Goal: Task Accomplishment & Management: Use online tool/utility

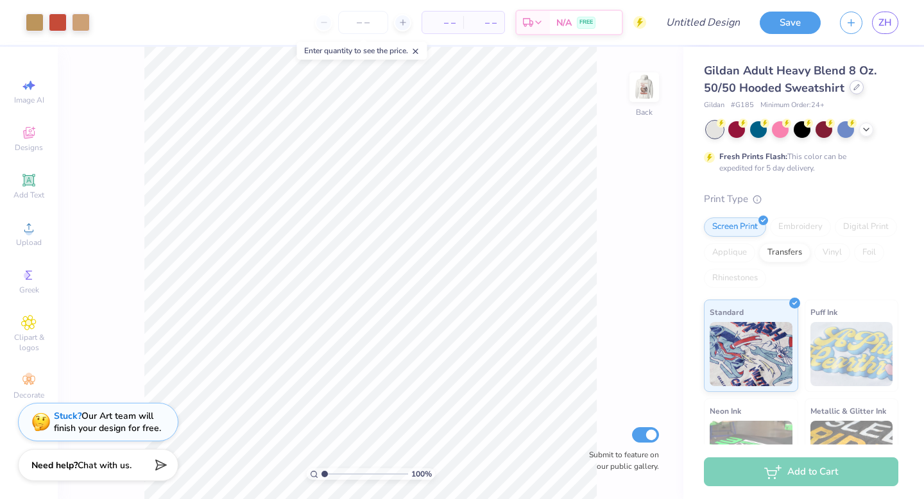
click at [851, 92] on div at bounding box center [857, 87] width 14 height 14
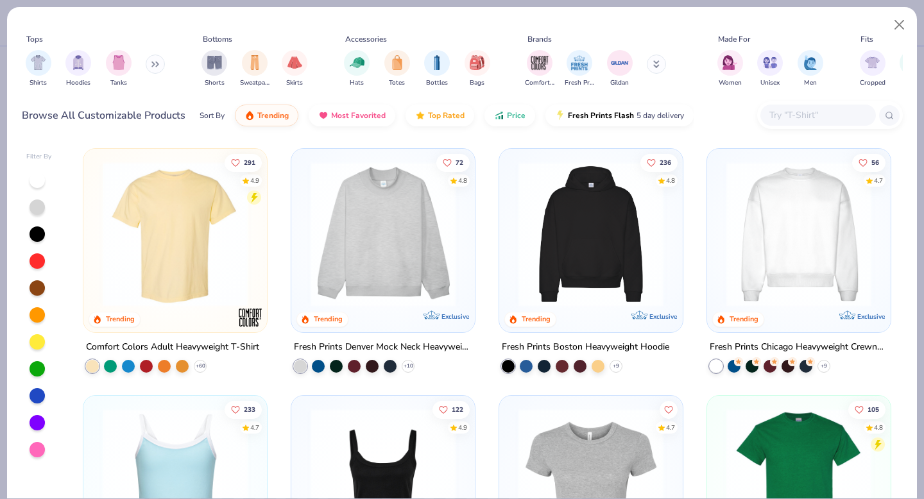
click at [210, 287] on img at bounding box center [175, 234] width 158 height 145
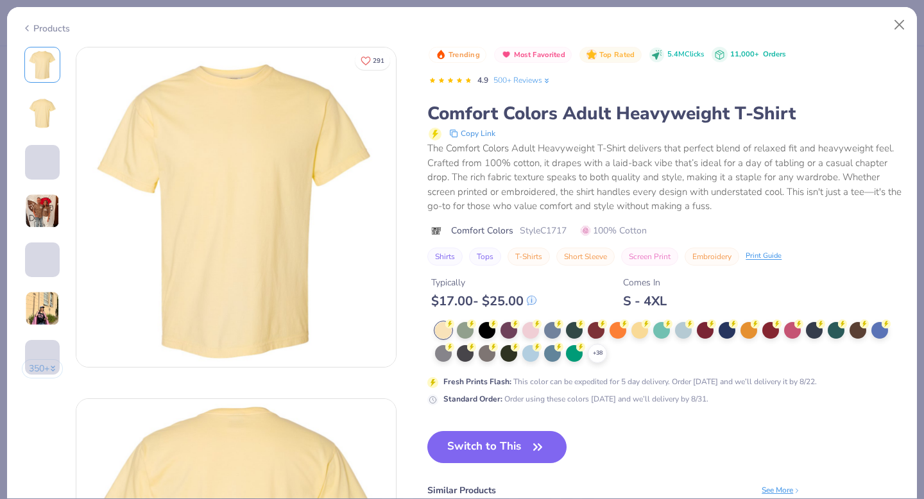
click at [531, 320] on div "Trending Most Favorited Top Rated 5.4M Clicks 11,000+ Orders 4.9 500+ Reviews C…" at bounding box center [664, 226] width 475 height 359
click at [552, 349] on div at bounding box center [552, 352] width 17 height 17
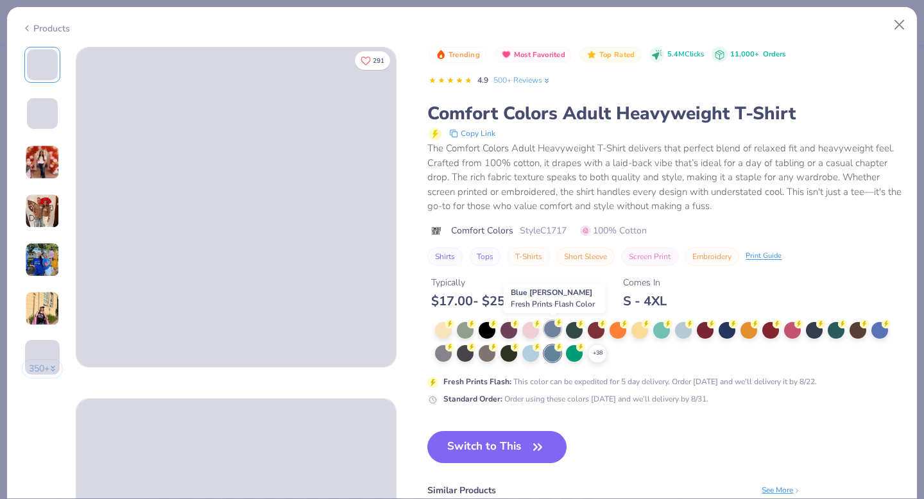
click at [559, 332] on div at bounding box center [552, 329] width 17 height 17
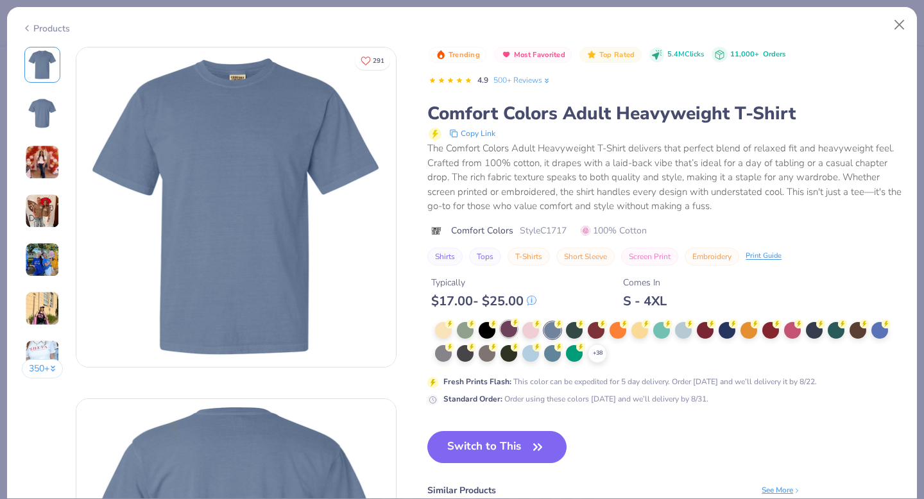
click at [511, 331] on div at bounding box center [508, 329] width 17 height 17
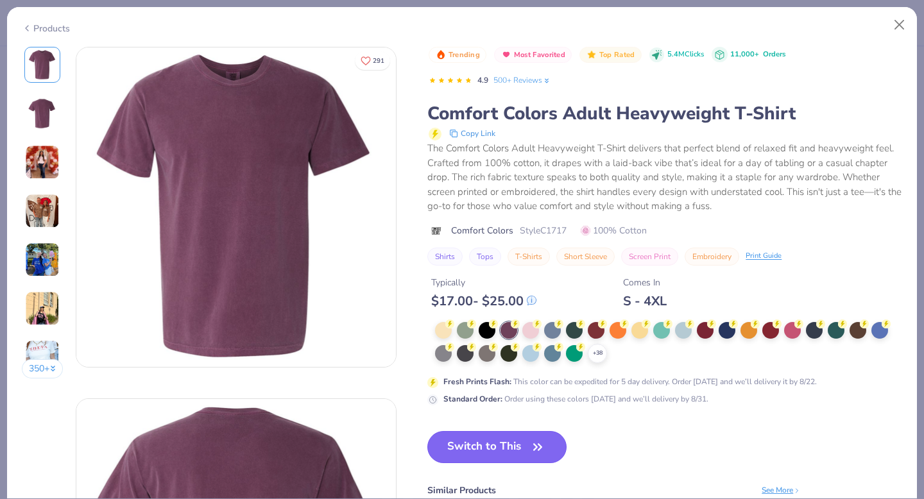
click at [458, 445] on button "Switch to This" at bounding box center [496, 447] width 139 height 32
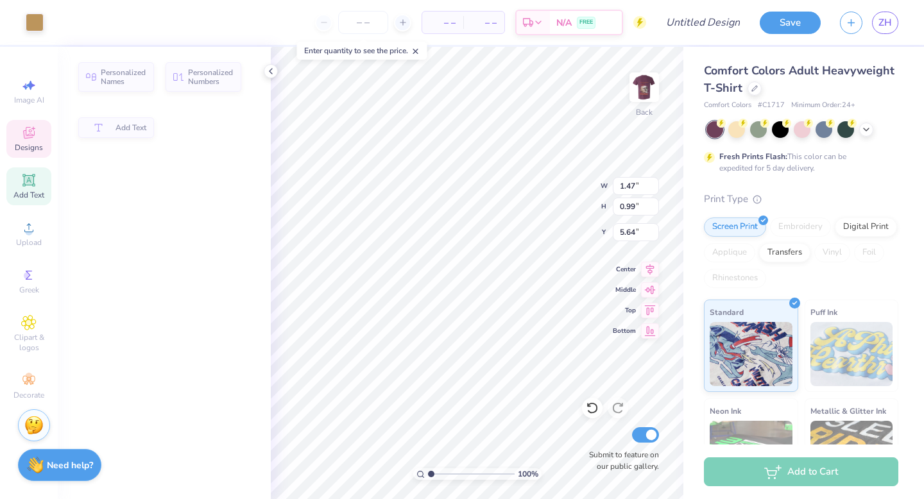
type input "1.47"
type input "0.99"
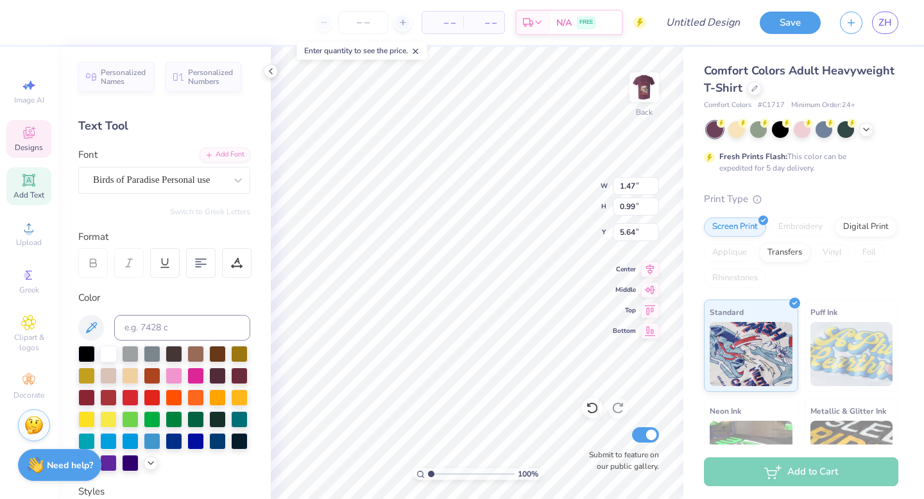
type input "5.66"
type textarea "P"
type textarea "O"
type input "0.90"
type input "0.98"
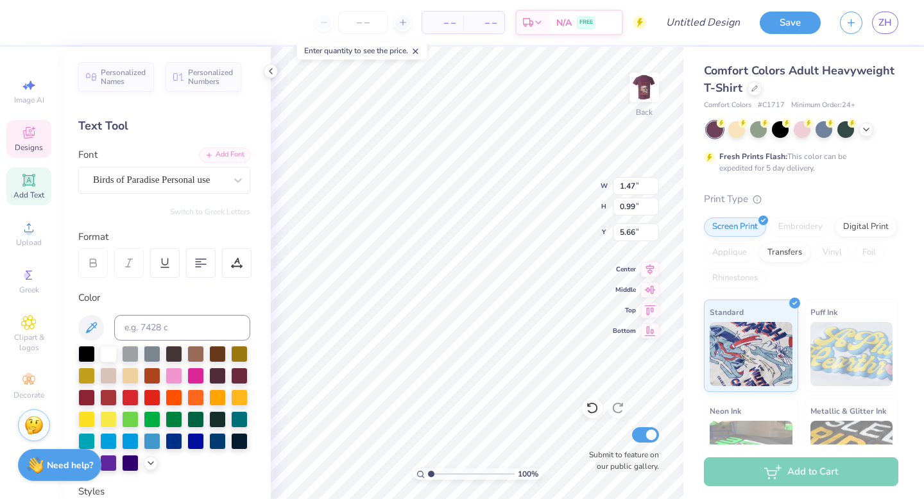
type input "5.68"
type textarea "X"
type textarea "O"
type input "3.58"
click at [654, 117] on div "Back" at bounding box center [644, 96] width 30 height 46
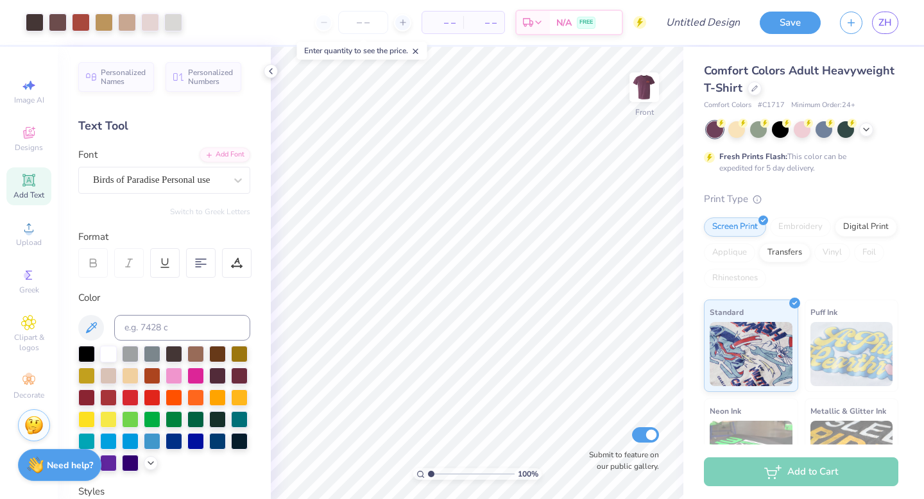
click at [474, 468] on div "100 %" at bounding box center [477, 273] width 452 height 452
type input "3.90"
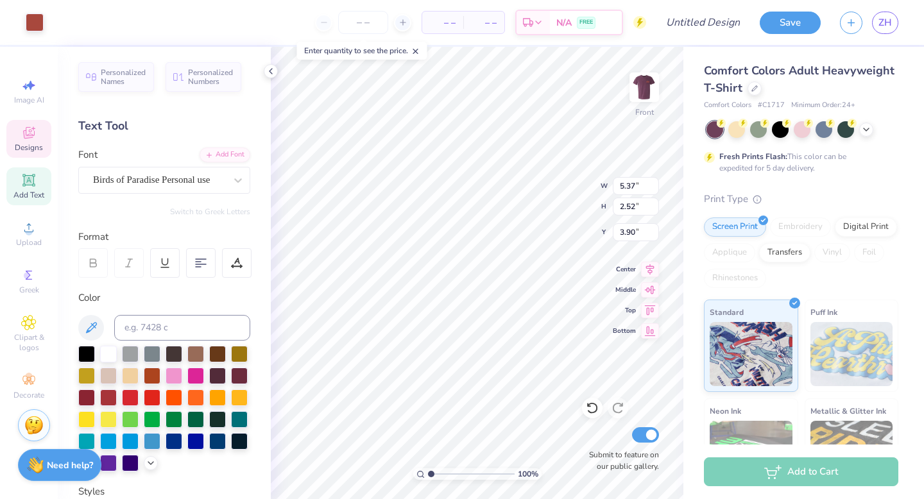
type input "5.37"
type input "2.52"
type input "5.48"
type textarea "Theta"
type input "5.71"
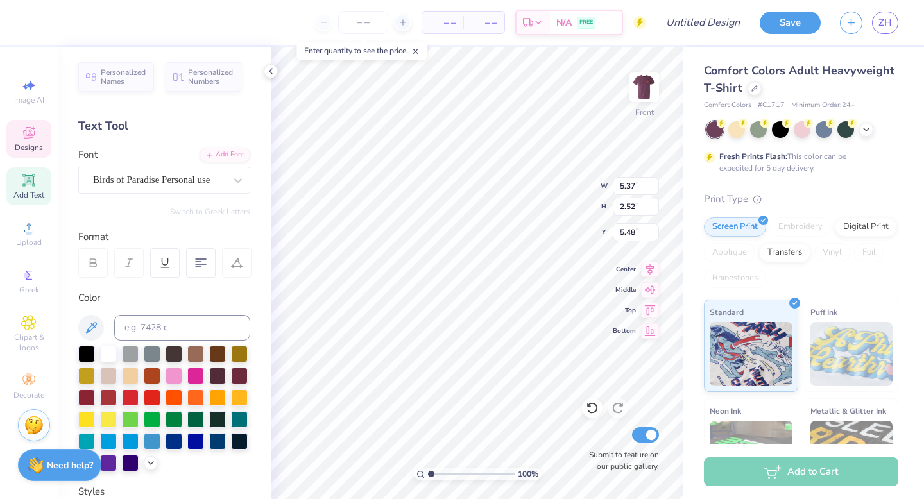
type input "2.50"
type input "7.23"
type textarea "Chi"
type input "2.39"
type input "0.59"
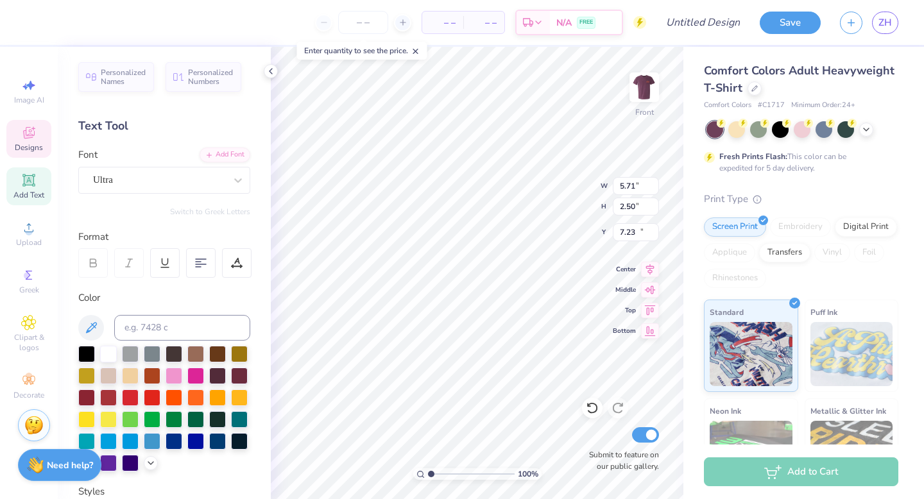
type input "16.55"
type textarea "OX"
type input "7.21"
type input "0.41"
type input "19.35"
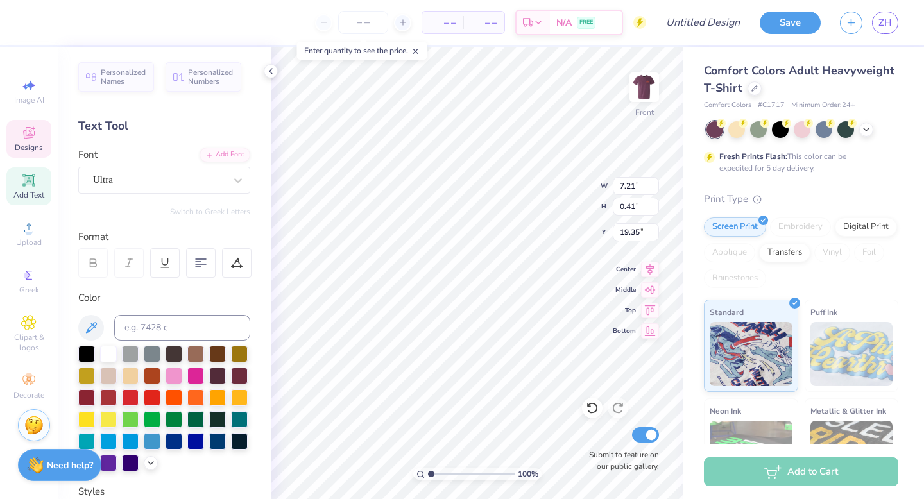
scroll to position [0, 2]
type textarea "[GEOGRAPHIC_DATA], [GEOGRAPHIC_DATA]"
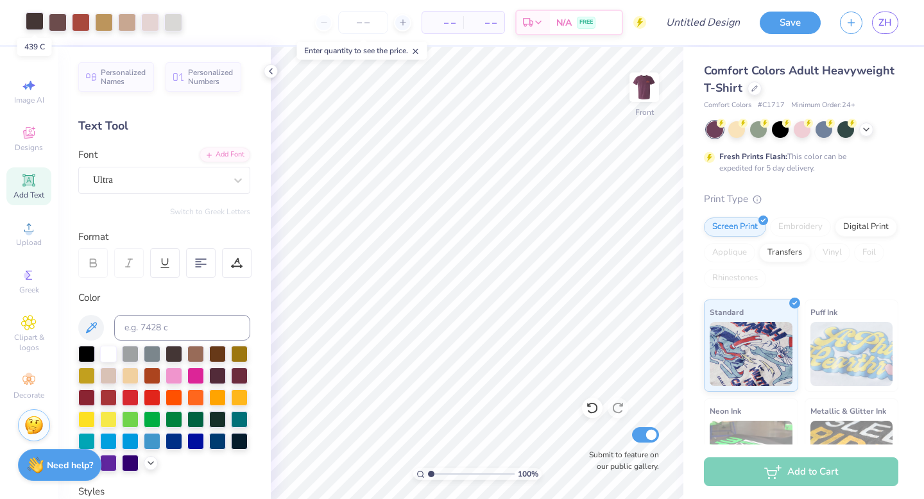
click at [39, 21] on div at bounding box center [35, 21] width 18 height 18
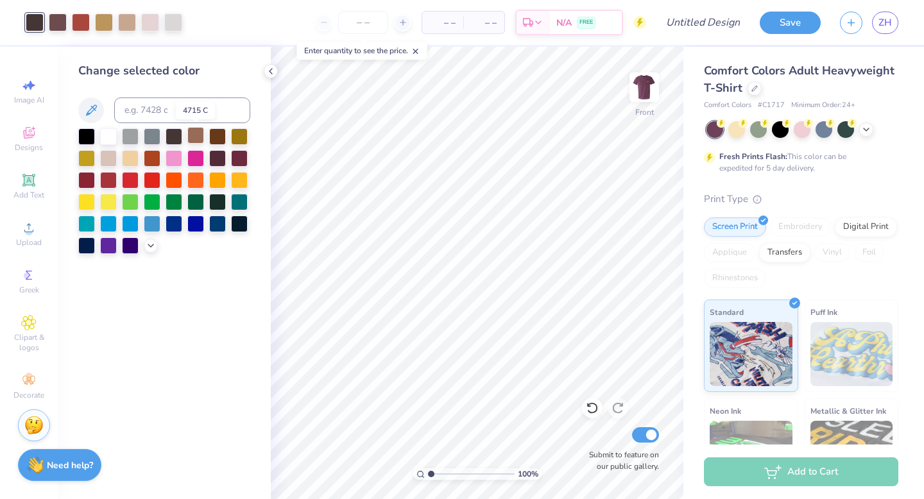
click at [195, 140] on div at bounding box center [195, 135] width 17 height 17
click at [210, 139] on div at bounding box center [217, 135] width 17 height 17
click at [238, 158] on div at bounding box center [239, 157] width 17 height 17
click at [114, 155] on div at bounding box center [108, 157] width 17 height 17
click at [176, 138] on div at bounding box center [174, 135] width 17 height 17
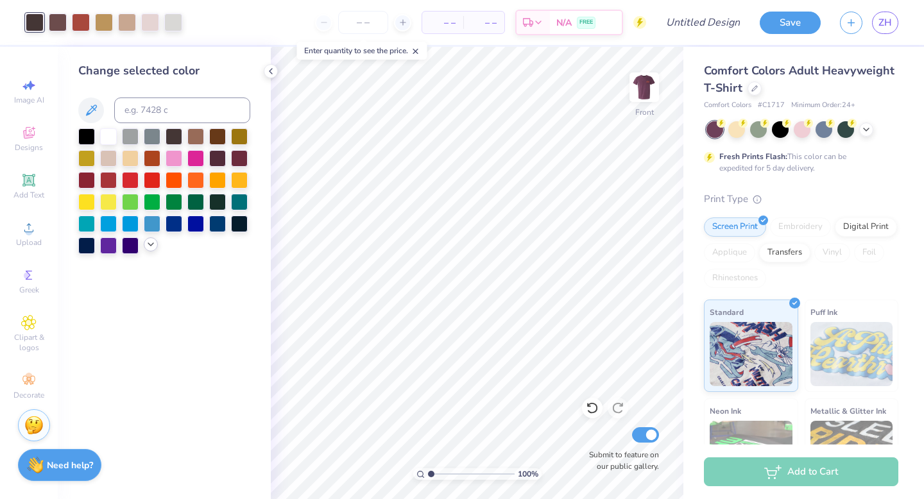
click at [147, 244] on icon at bounding box center [151, 244] width 10 height 10
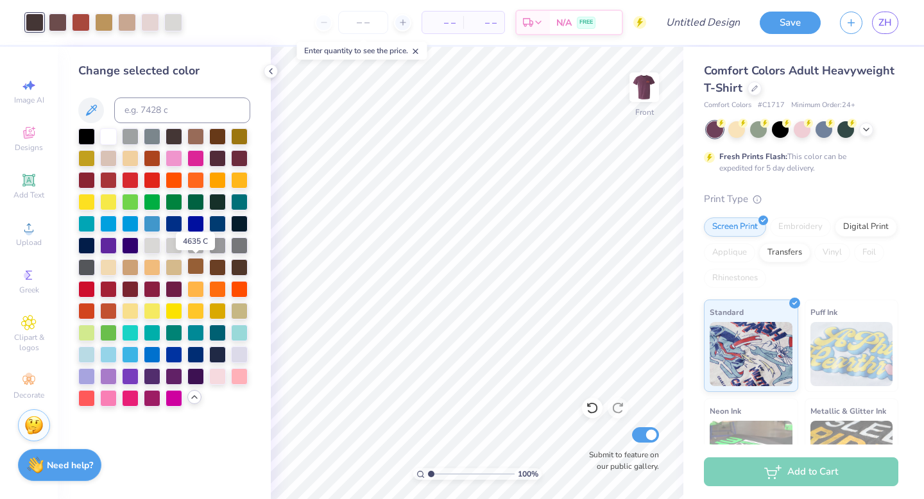
click at [198, 268] on div at bounding box center [195, 266] width 17 height 17
click at [216, 142] on div at bounding box center [217, 135] width 17 height 17
click at [83, 26] on div at bounding box center [81, 21] width 18 height 18
click at [199, 140] on div at bounding box center [195, 135] width 17 height 17
click at [654, 83] on img at bounding box center [644, 87] width 51 height 51
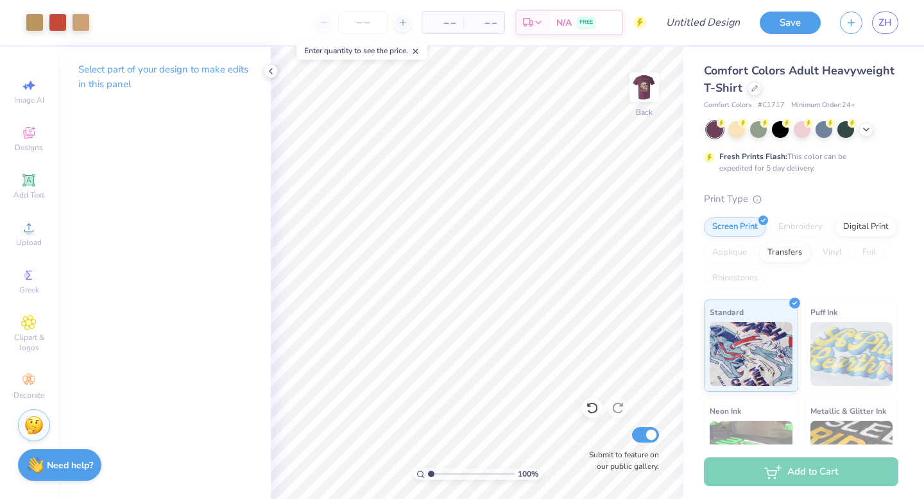
click at [654, 83] on img at bounding box center [644, 87] width 26 height 26
click at [722, 79] on div "Comfort Colors Adult Heavyweight T-Shirt" at bounding box center [801, 79] width 194 height 35
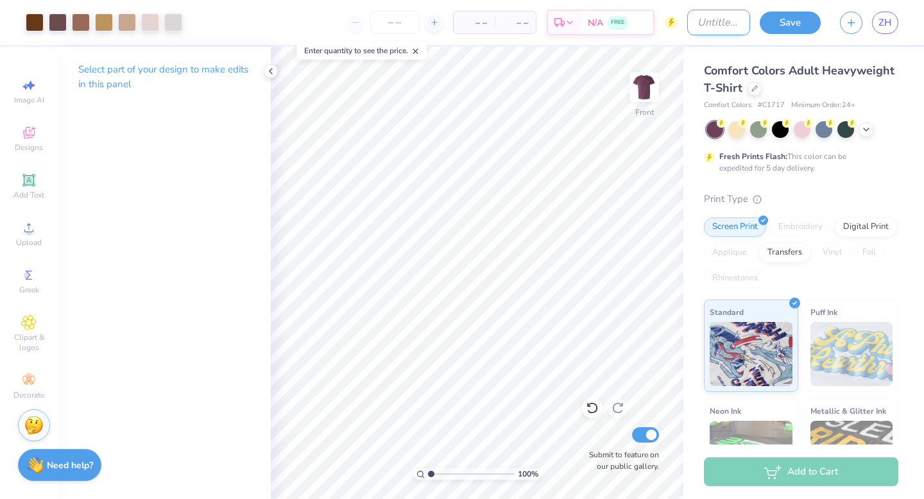
click at [715, 25] on input "Design Title" at bounding box center [718, 23] width 63 height 26
type input "FORMAL eh"
click at [796, 13] on button "Save" at bounding box center [790, 21] width 61 height 22
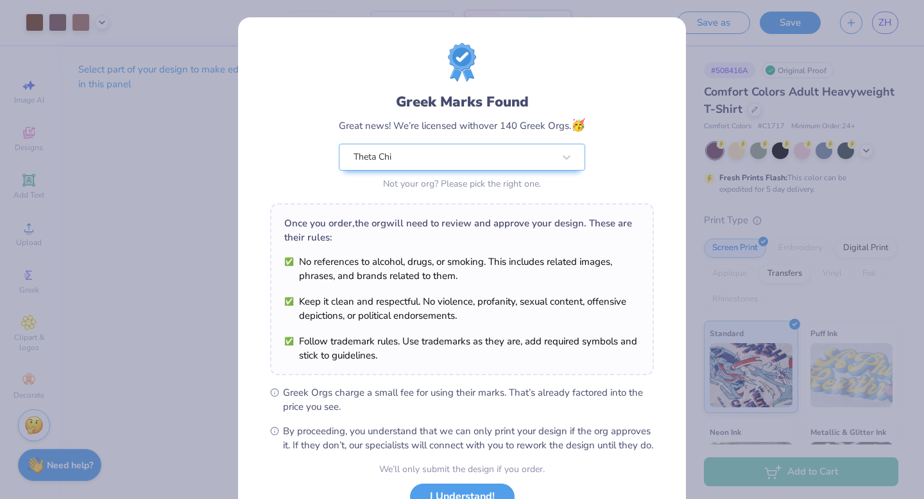
click at [730, 172] on div "Greek Marks Found Great news! We’re licensed with over 140 Greek Orgs. 🥳 Theta …" at bounding box center [462, 249] width 924 height 499
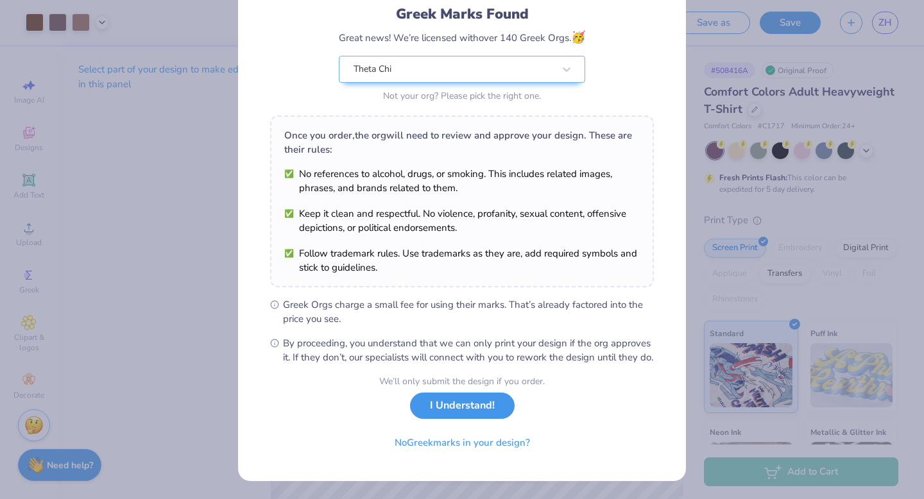
click at [469, 407] on button "I Understand!" at bounding box center [462, 406] width 105 height 26
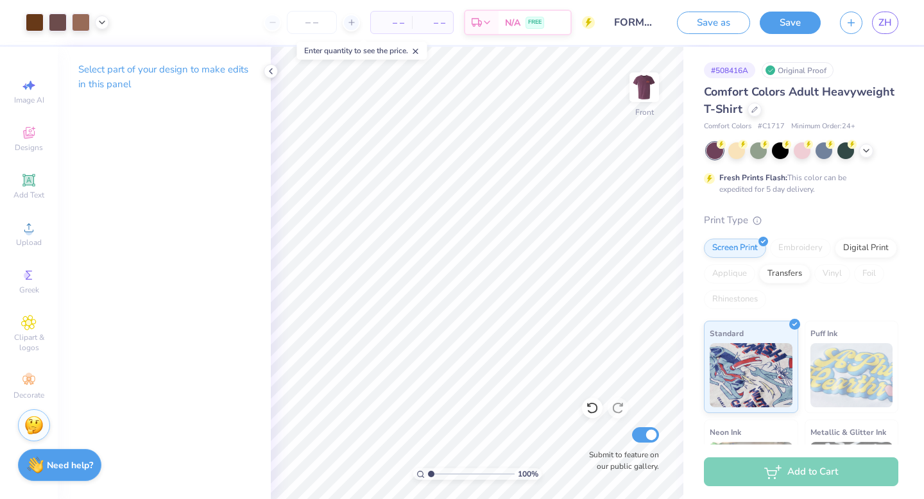
scroll to position [0, 0]
click at [884, 24] on span "ZH" at bounding box center [884, 22] width 13 height 15
click at [875, 26] on link "ZH" at bounding box center [885, 23] width 26 height 22
